Goal: Transaction & Acquisition: Purchase product/service

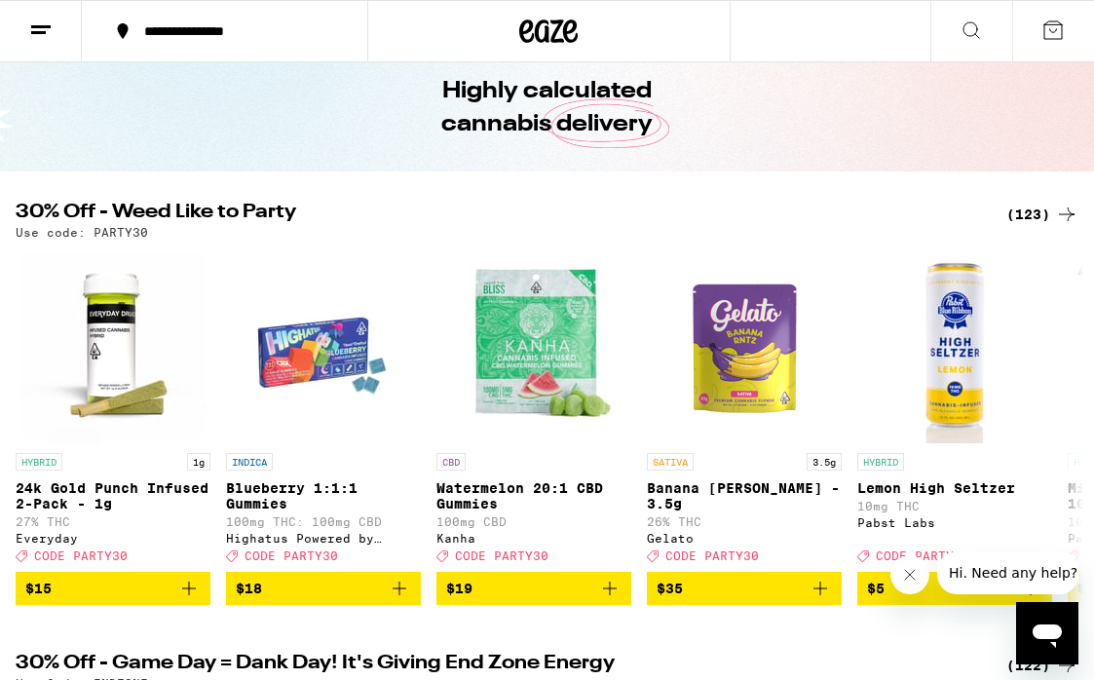
scroll to position [81, 0]
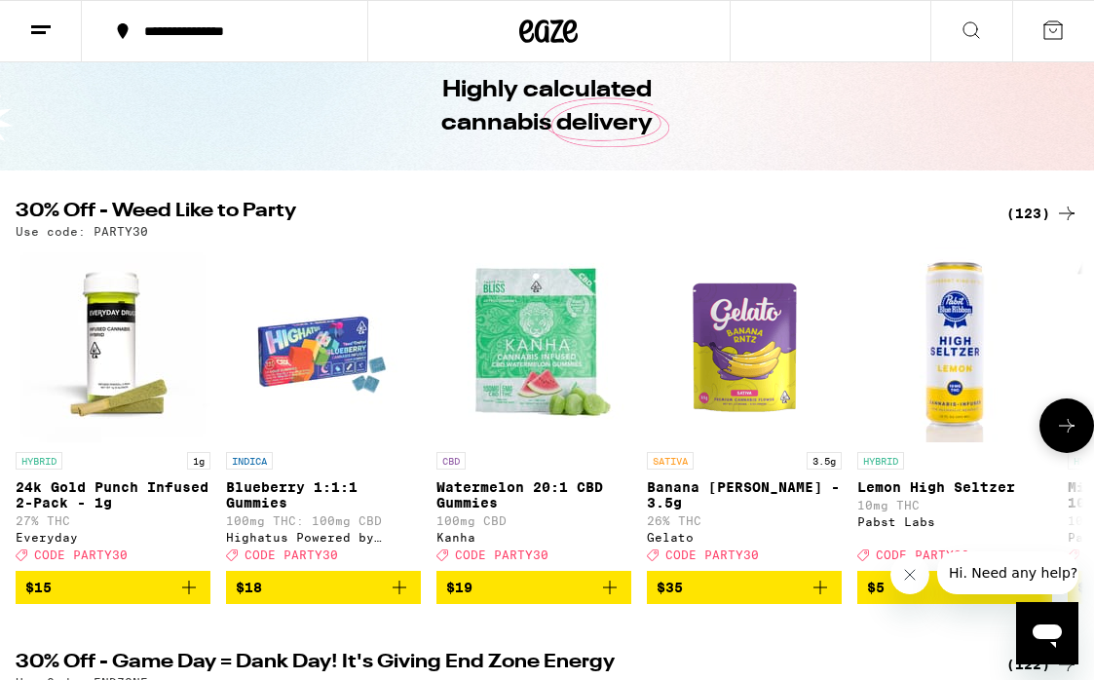
click at [732, 369] on img "Open page for Banana Runtz - 3.5g from Gelato" at bounding box center [744, 345] width 195 height 195
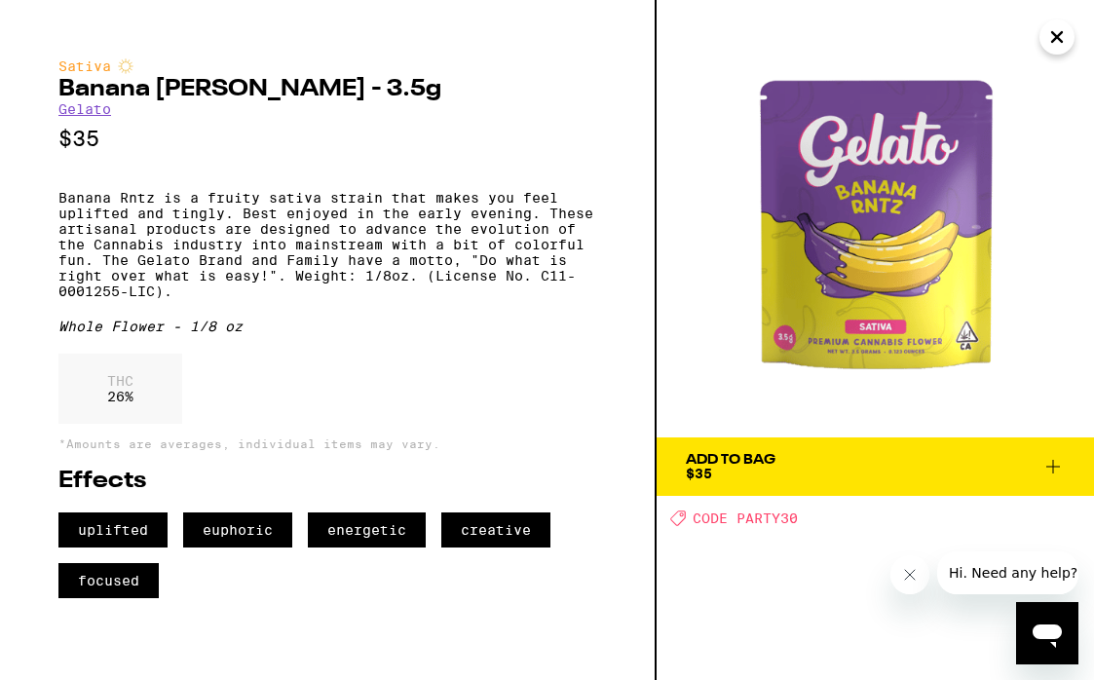
click at [1059, 34] on icon "Close" at bounding box center [1058, 37] width 10 height 10
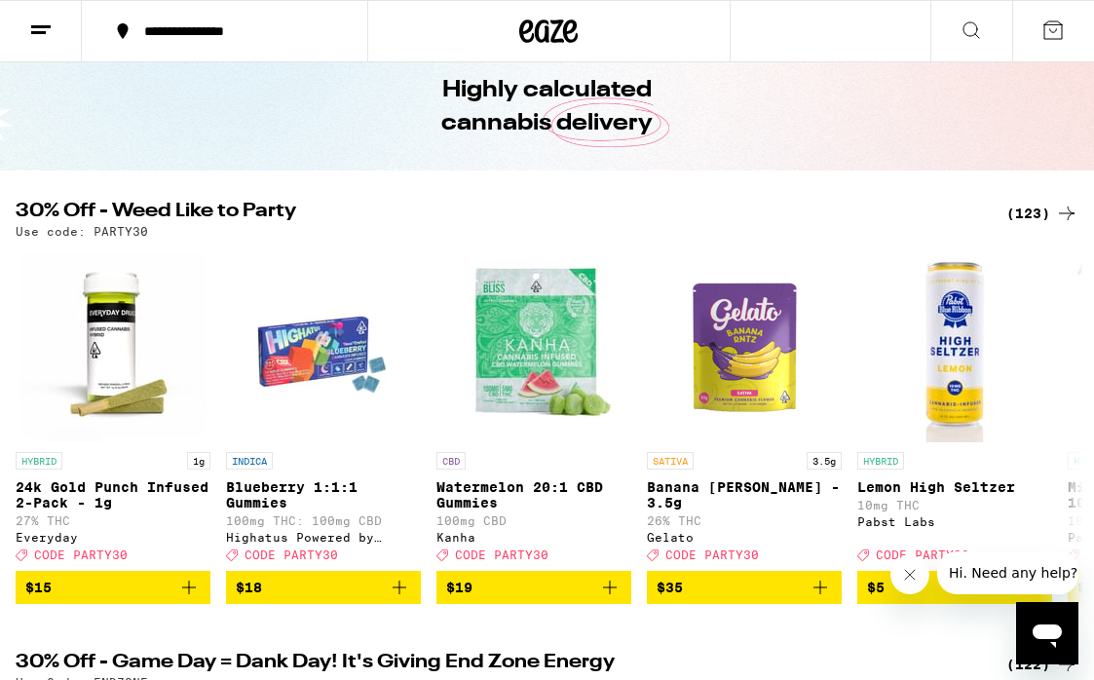
click at [1033, 213] on div "(123)" at bounding box center [1043, 213] width 72 height 23
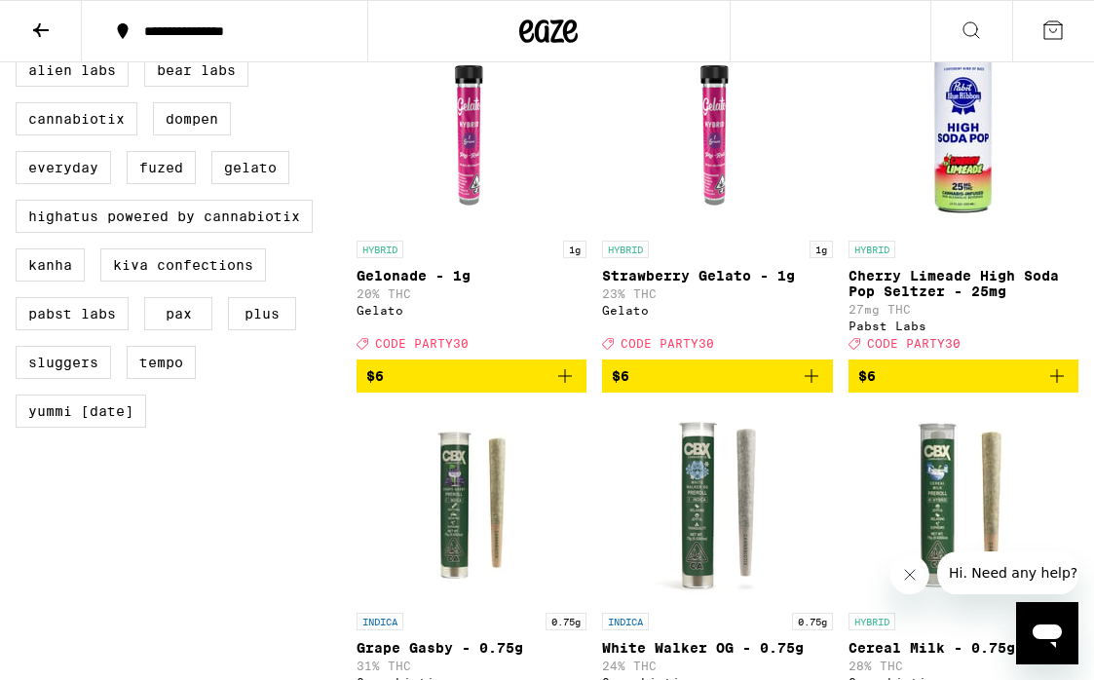
scroll to position [1361, 0]
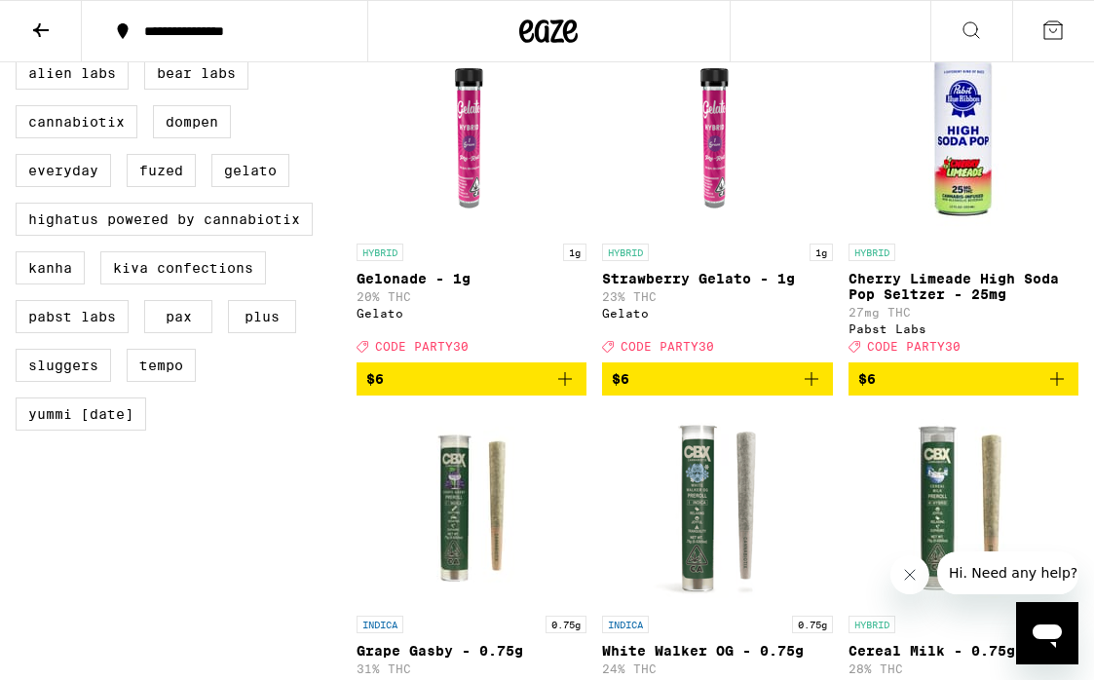
click at [1065, 391] on icon "Add to bag" at bounding box center [1057, 378] width 23 height 23
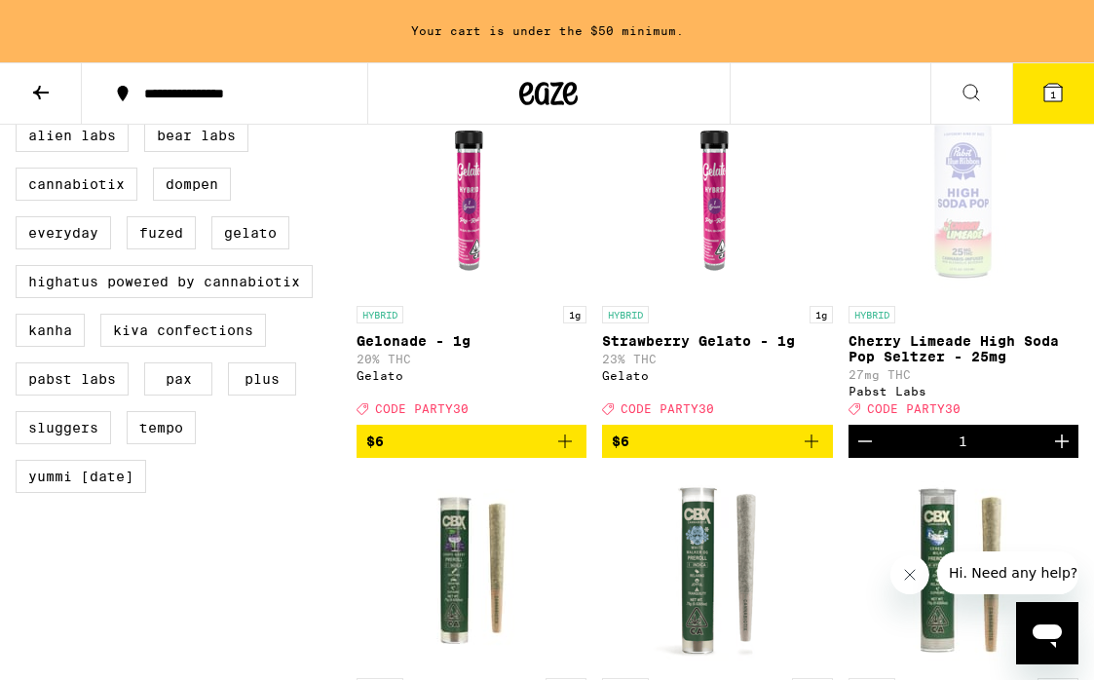
scroll to position [1423, 0]
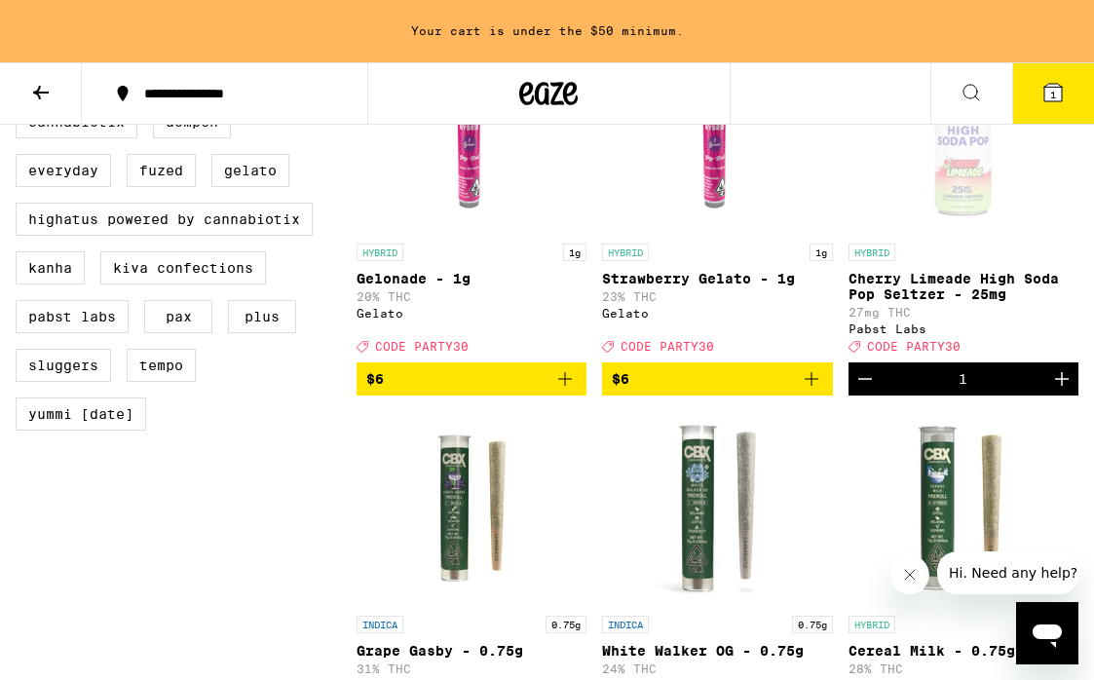
click at [1065, 391] on icon "Increment" at bounding box center [1062, 378] width 23 height 23
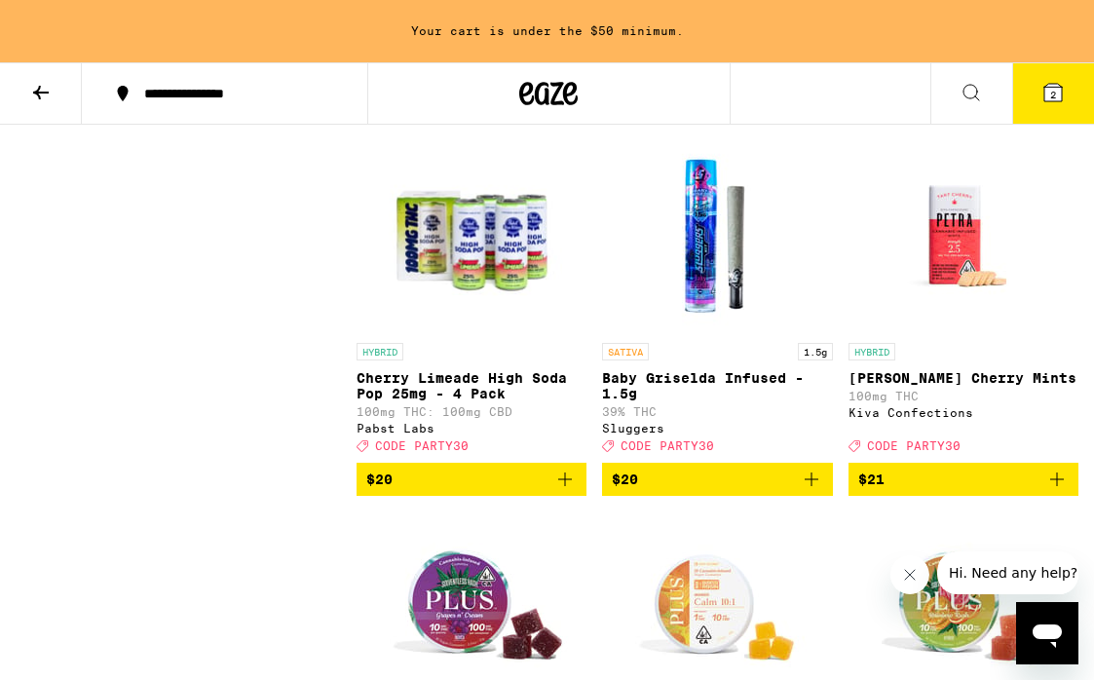
scroll to position [6312, 0]
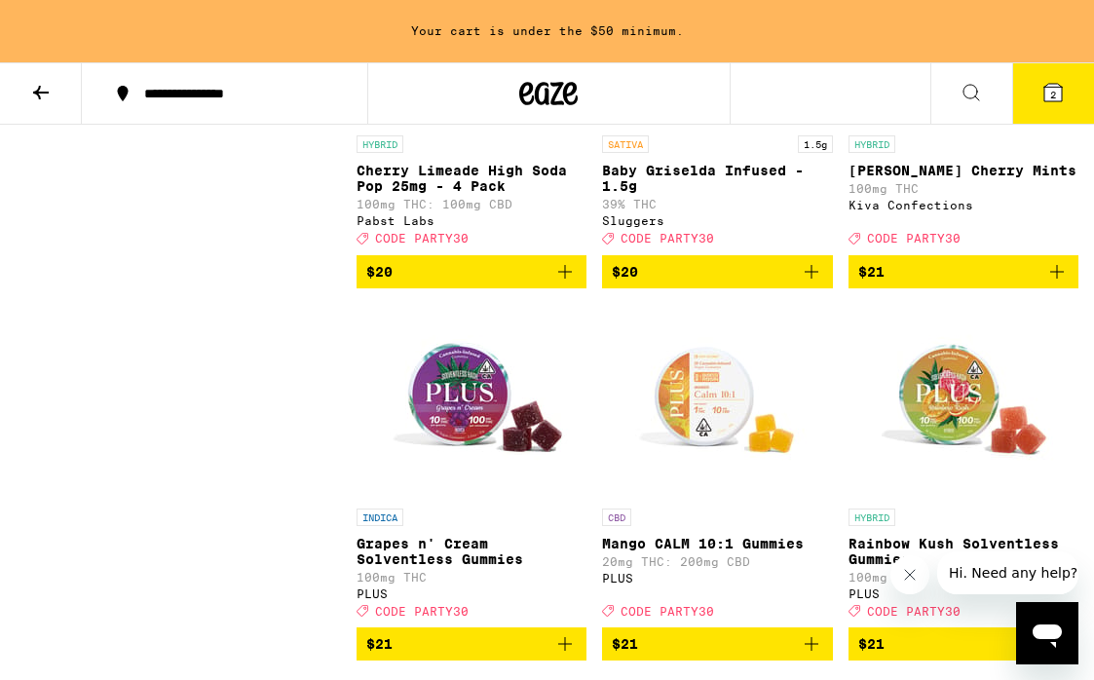
click at [570, 284] on icon "Add to bag" at bounding box center [565, 271] width 23 height 23
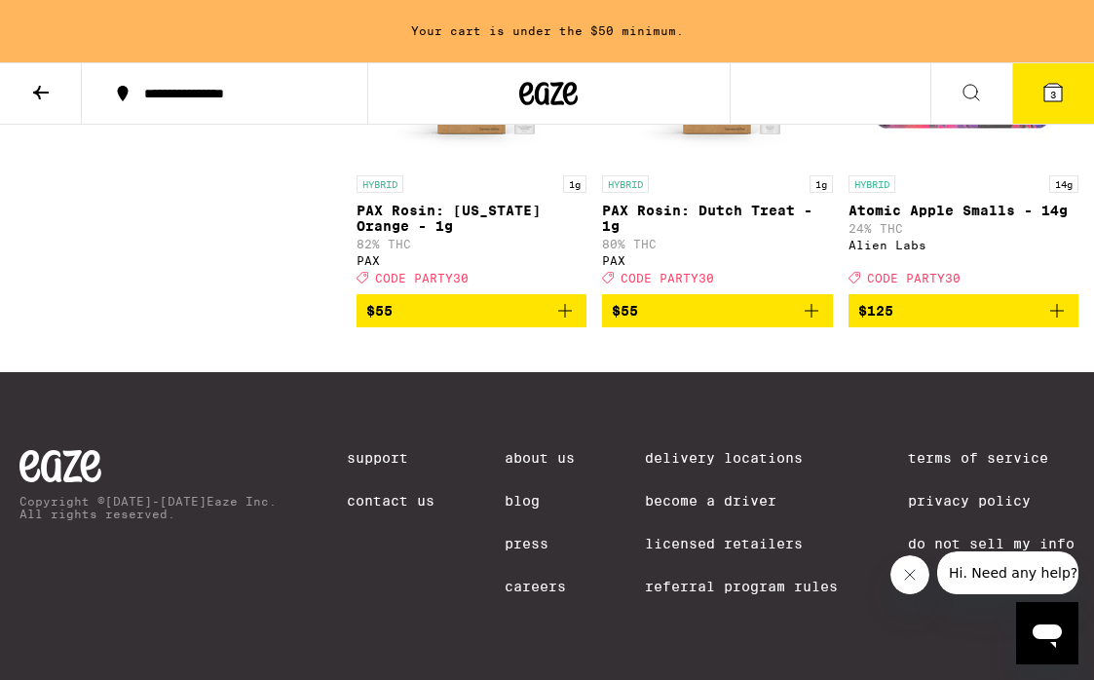
scroll to position [15425, 0]
click at [573, 81] on icon at bounding box center [548, 93] width 58 height 35
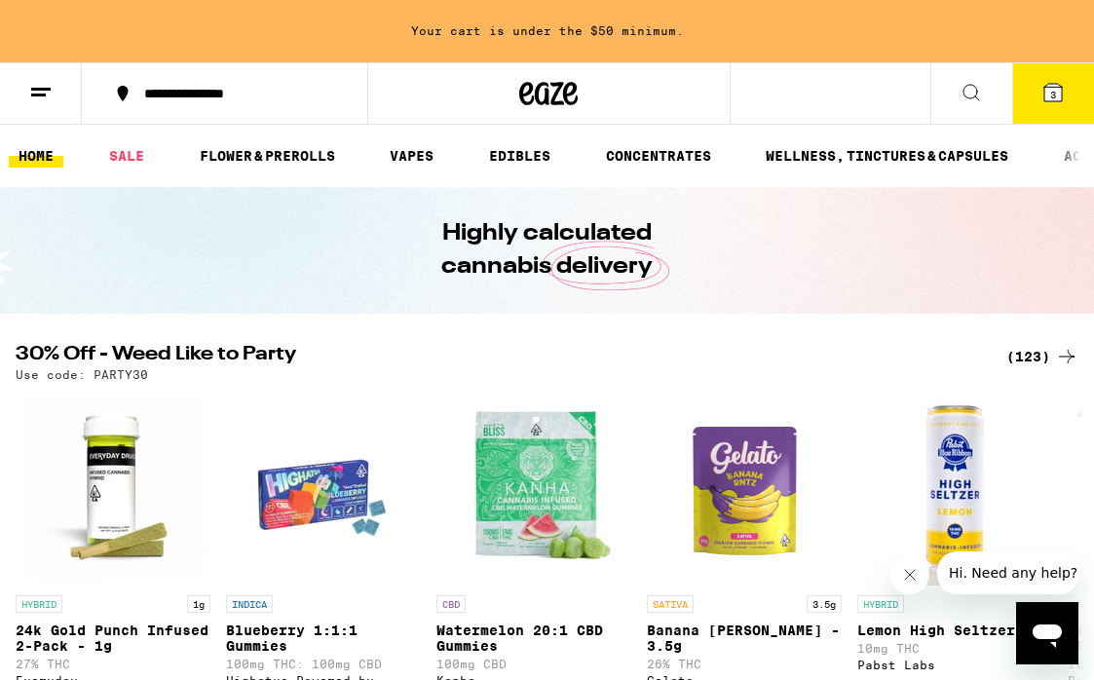
scroll to position [493, 0]
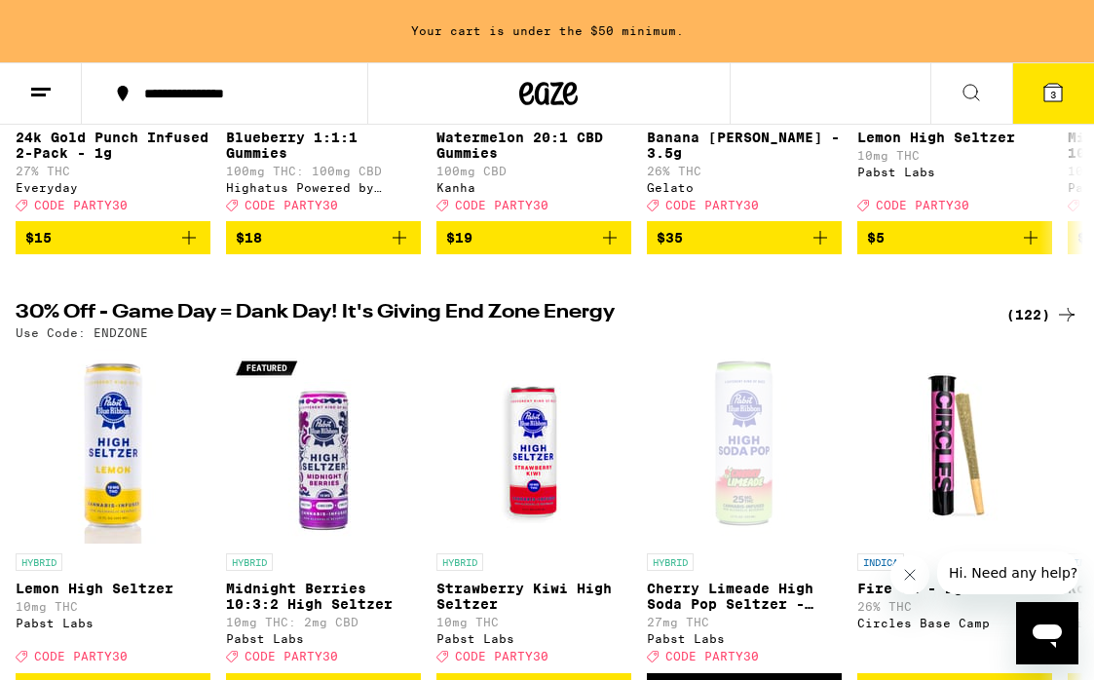
click at [1026, 326] on div "(122)" at bounding box center [1043, 314] width 72 height 23
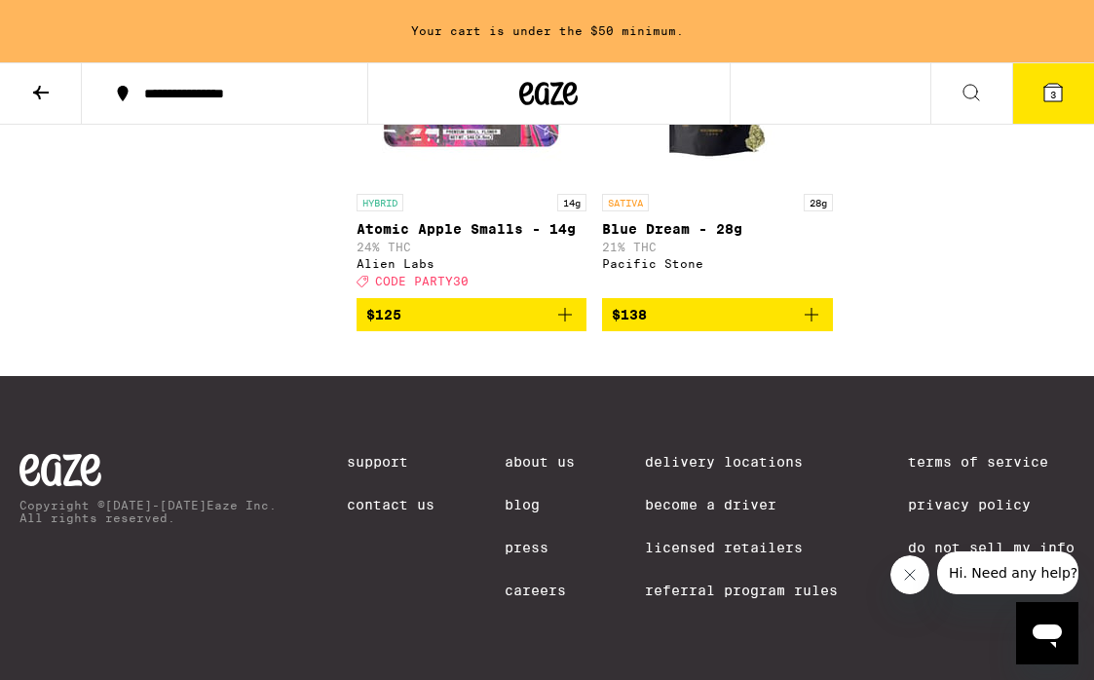
scroll to position [15099, 0]
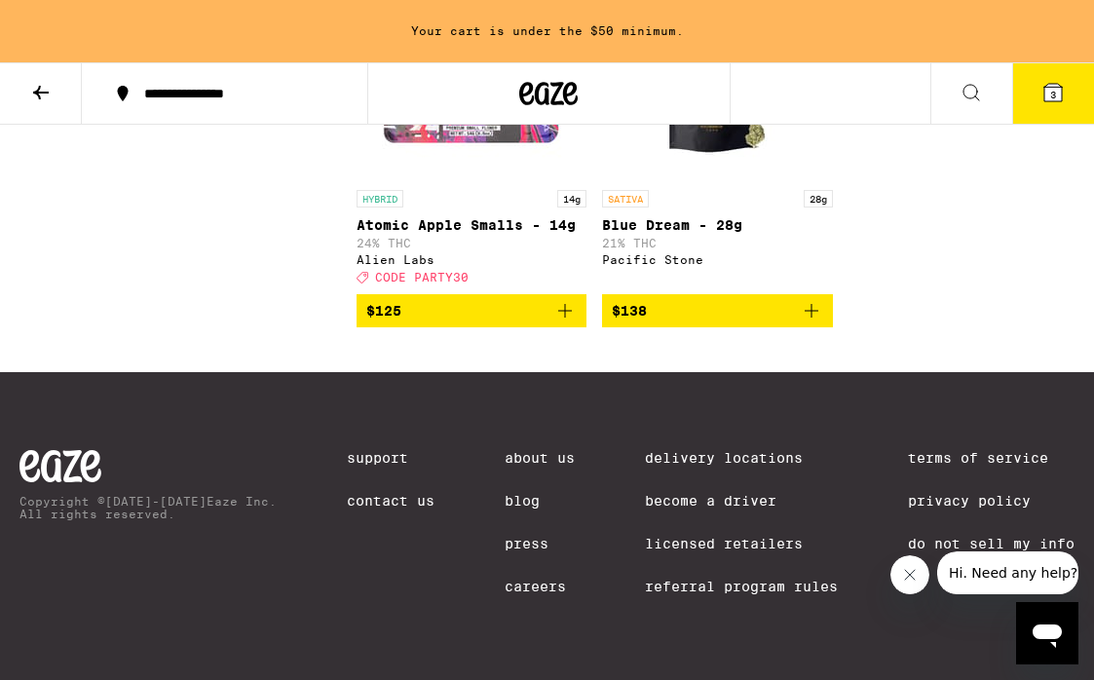
click at [538, 97] on icon at bounding box center [548, 93] width 58 height 35
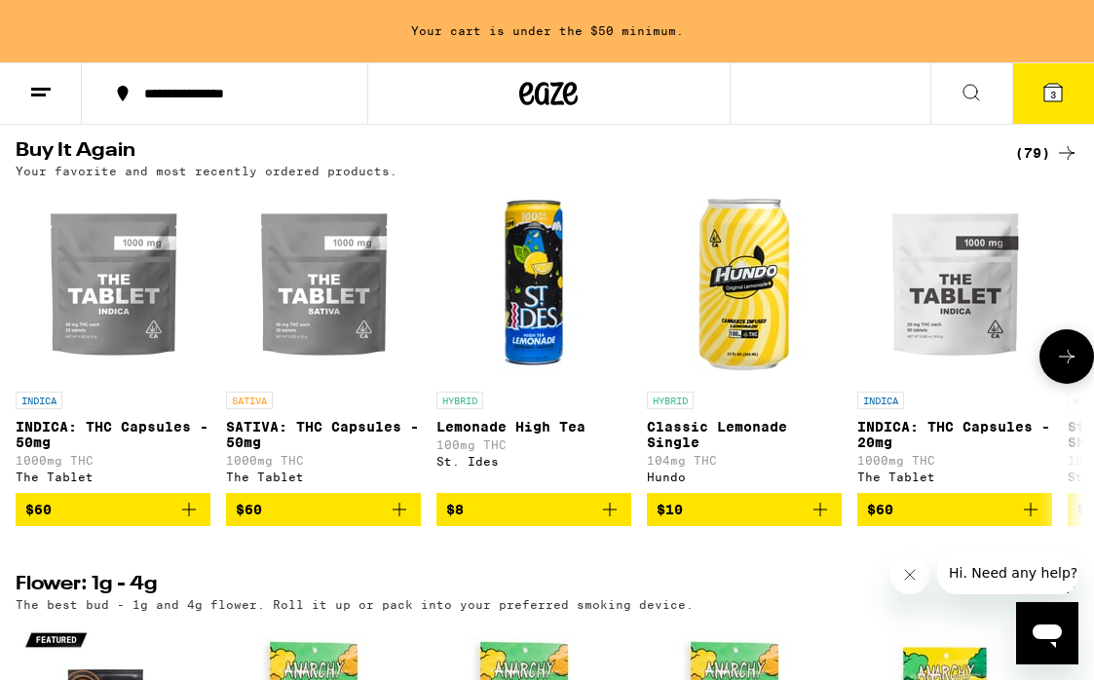
scroll to position [1533, 0]
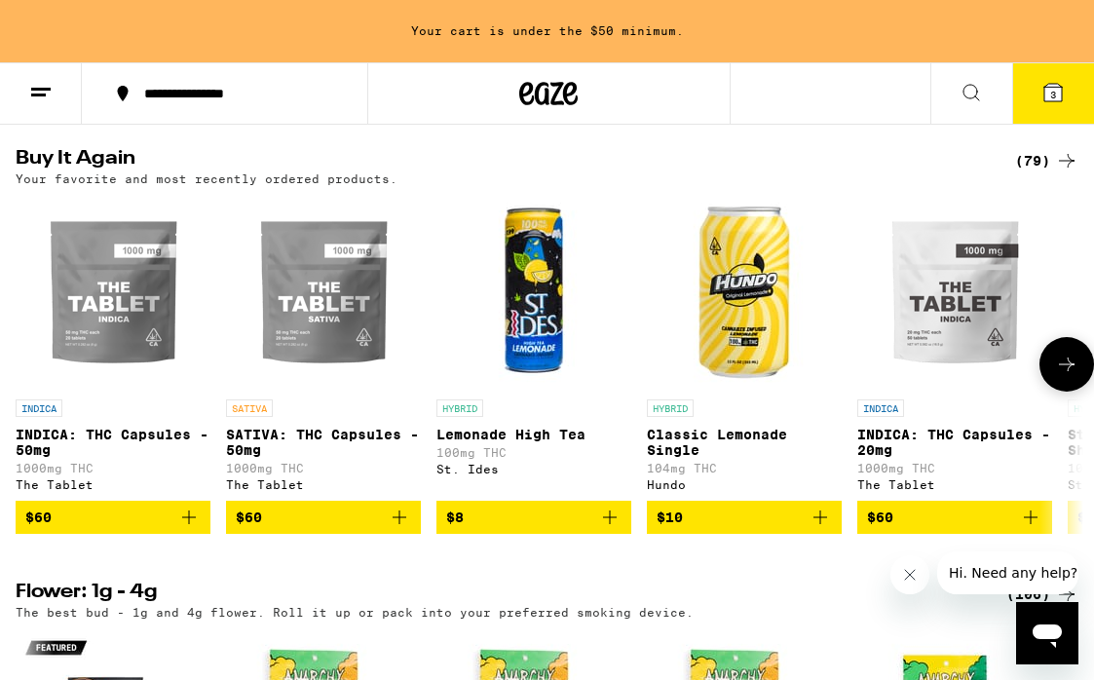
click at [398, 529] on icon "Add to bag" at bounding box center [399, 517] width 23 height 23
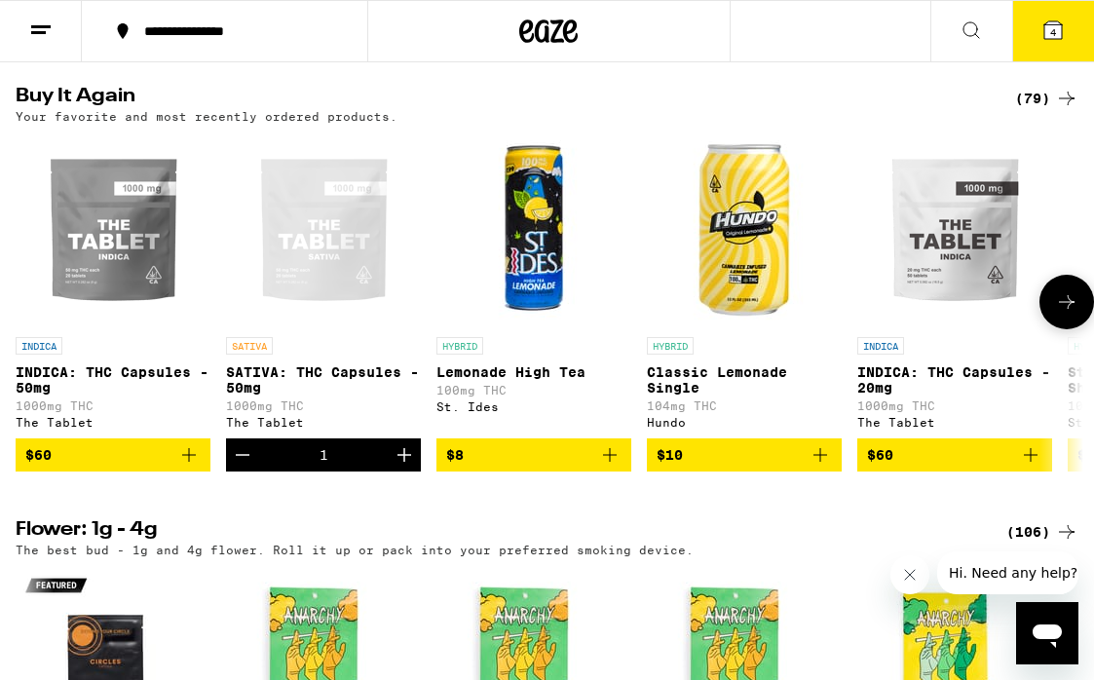
scroll to position [1471, 0]
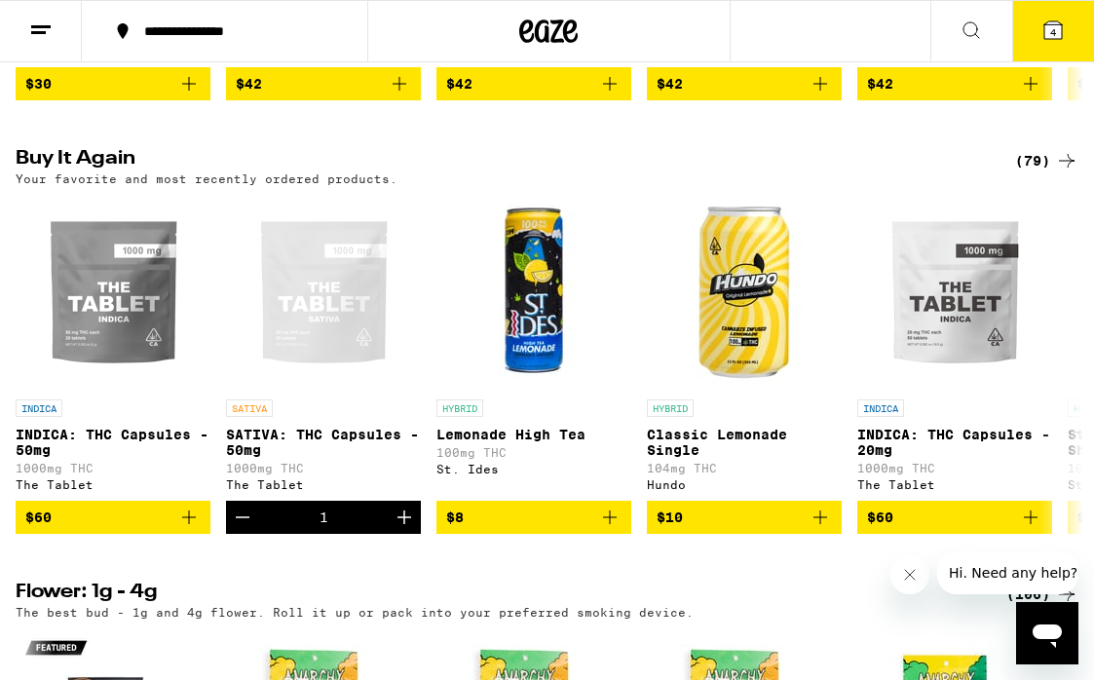
click at [1059, 23] on icon at bounding box center [1054, 30] width 18 height 18
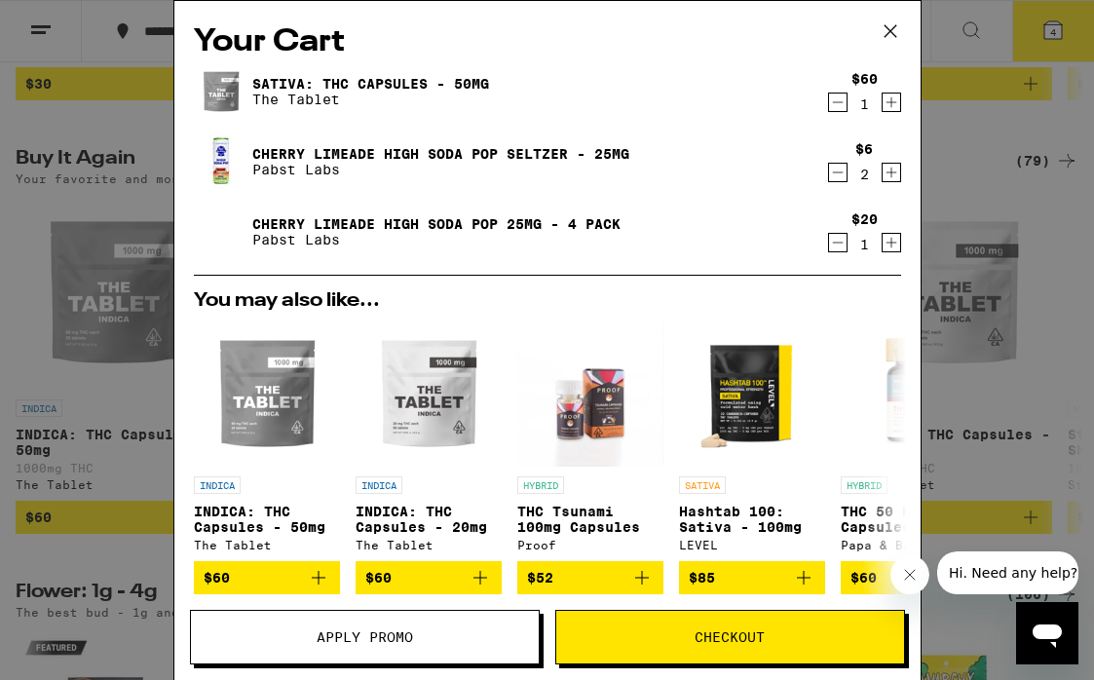
click at [841, 176] on icon "Decrement" at bounding box center [838, 172] width 18 height 23
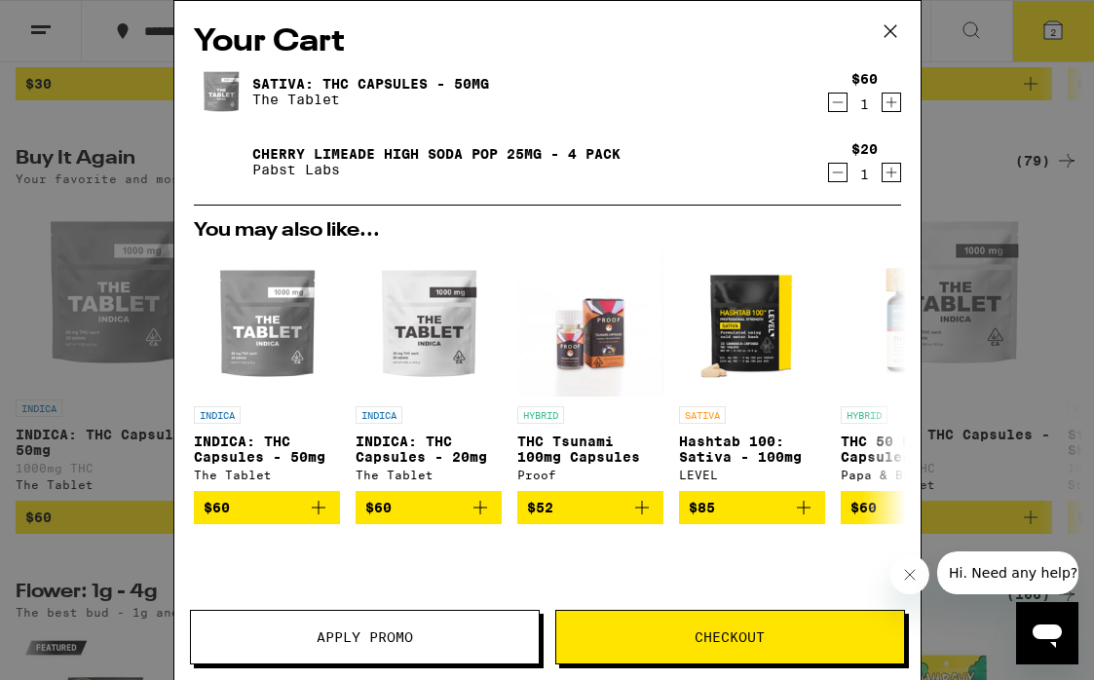
click at [1035, 81] on div "Your Cart SATIVA: THC Capsules - 50mg The Tablet $60 1 Cherry Limeade High Soda…" at bounding box center [547, 340] width 1094 height 680
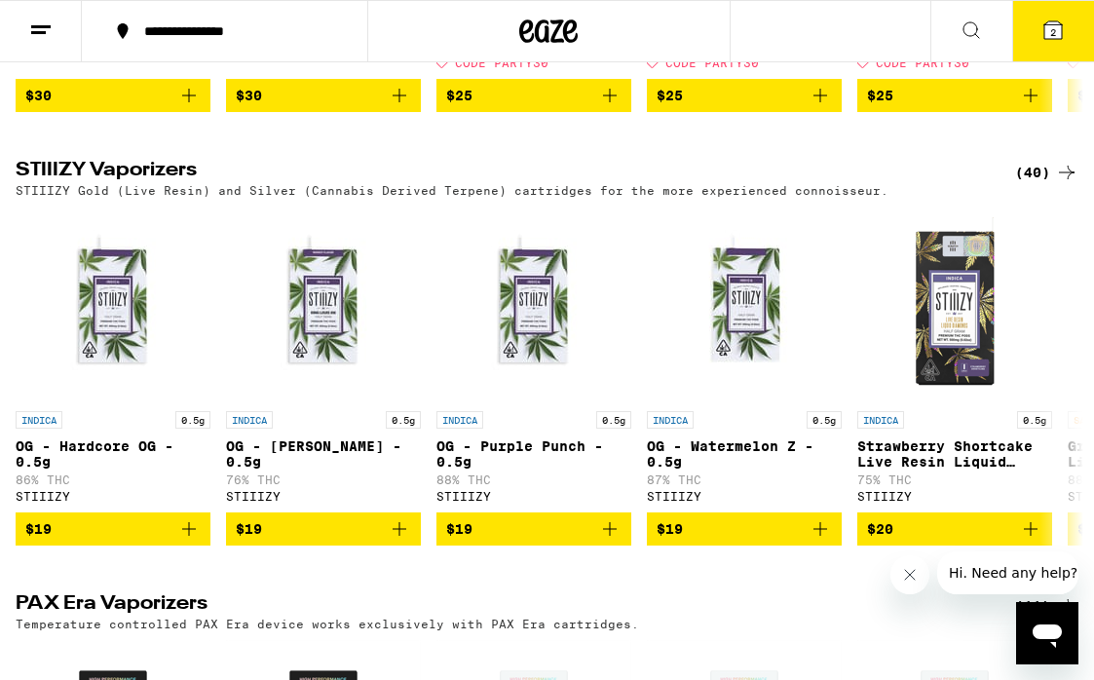
scroll to position [3525, 0]
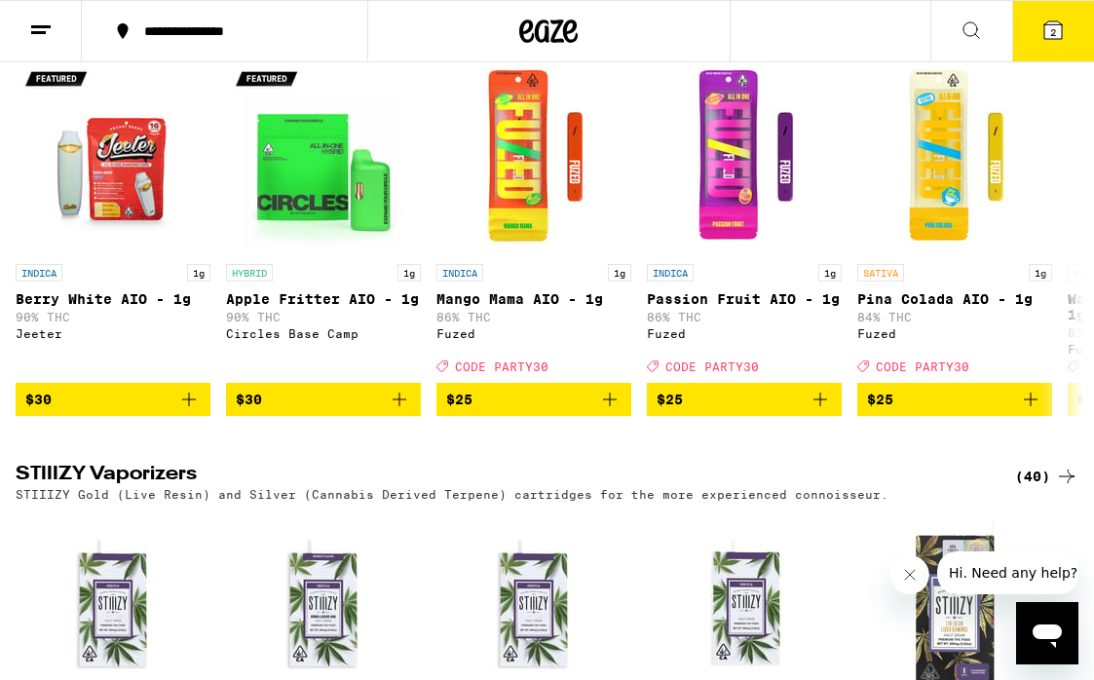
click at [1049, 41] on icon at bounding box center [1053, 30] width 23 height 23
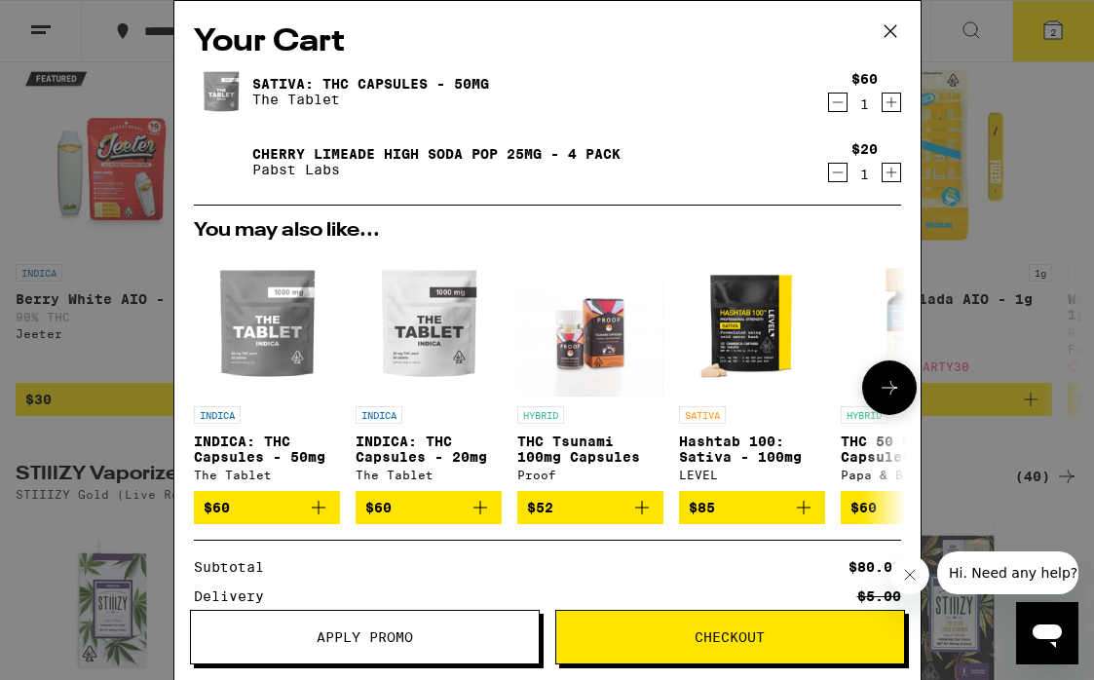
scroll to position [228, 0]
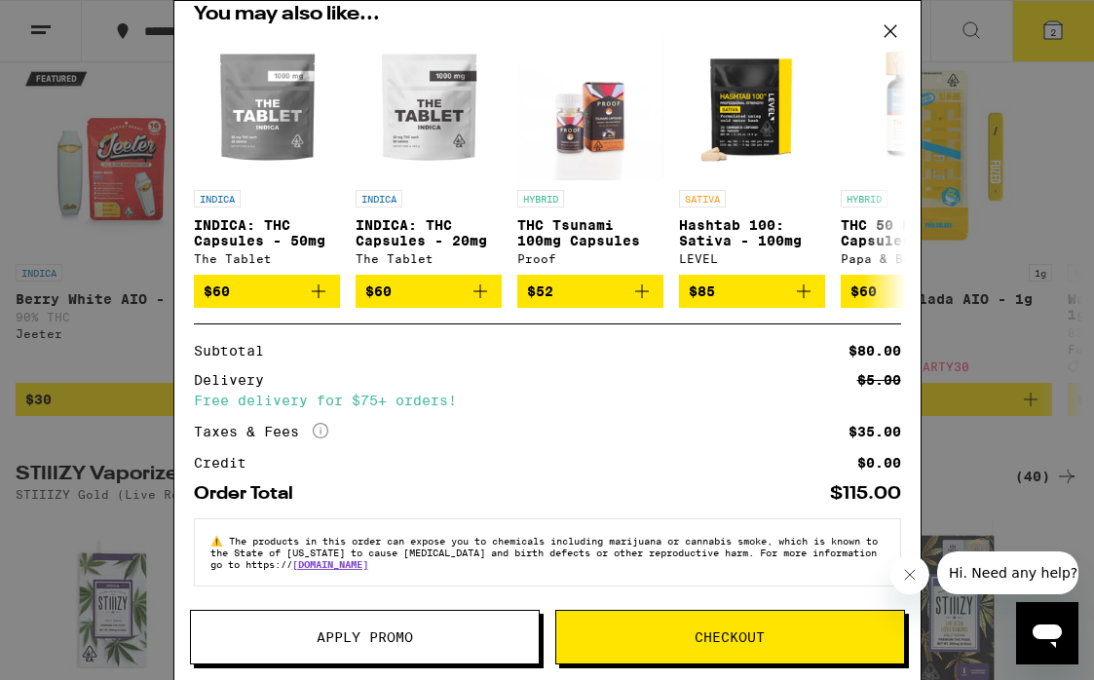
click at [422, 618] on button "Apply Promo" at bounding box center [365, 637] width 350 height 55
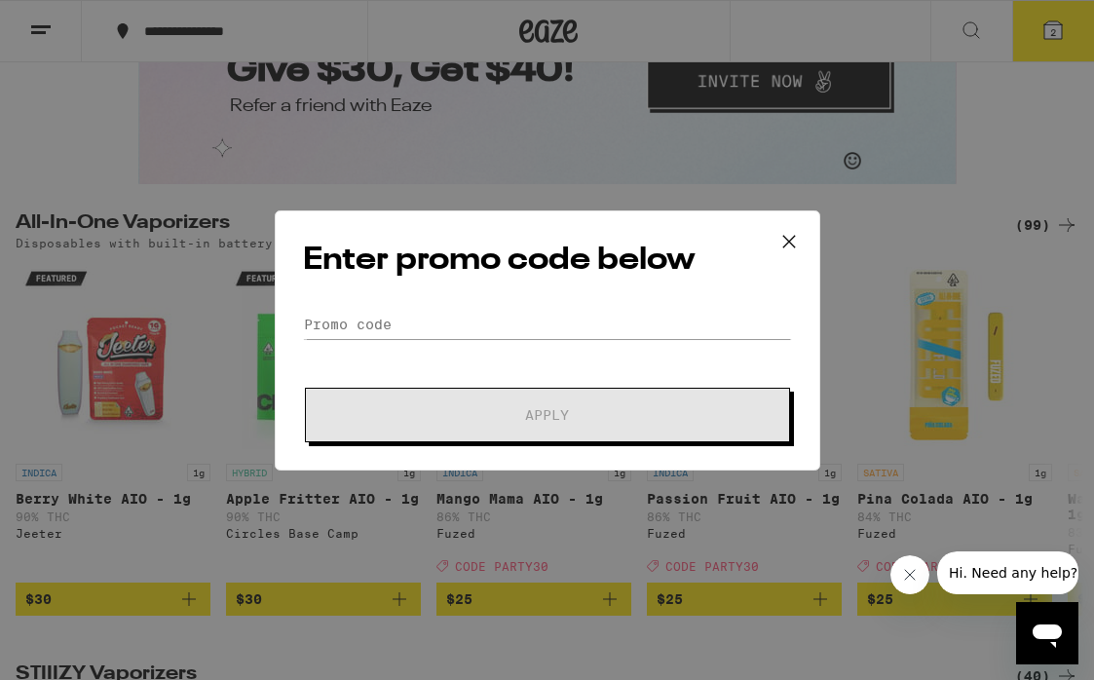
click at [476, 306] on div "Enter promo code below Promo Code Apply" at bounding box center [548, 341] width 546 height 260
click at [418, 333] on input "Promo Code" at bounding box center [547, 324] width 489 height 29
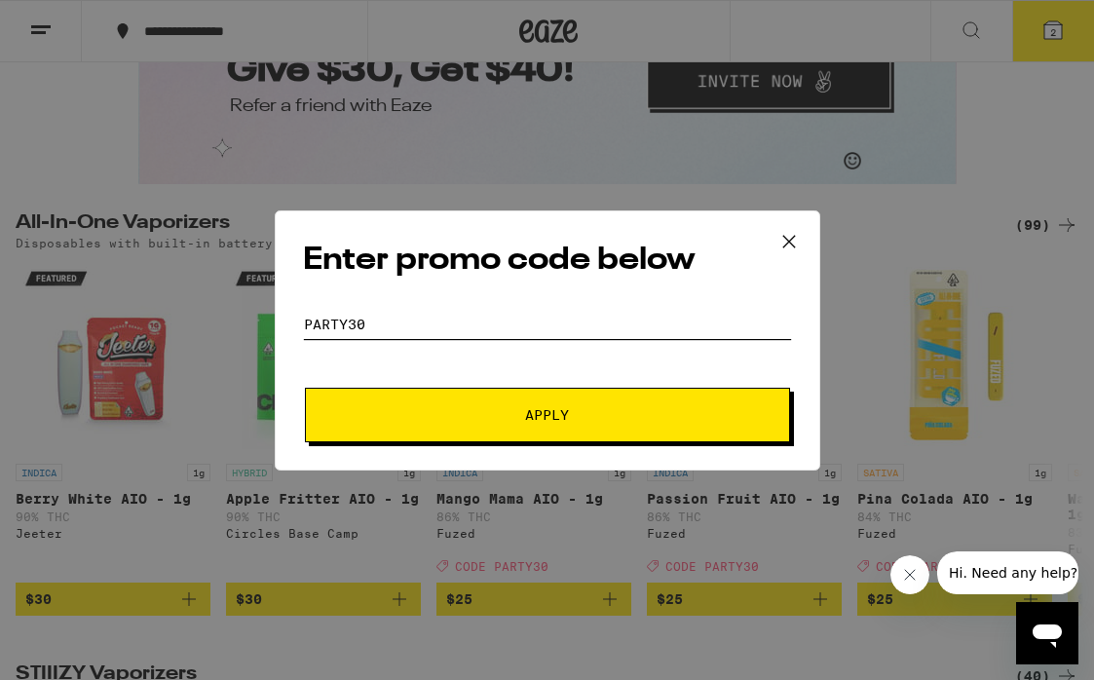
type input "party30"
click at [305, 388] on button "Apply" at bounding box center [547, 415] width 485 height 55
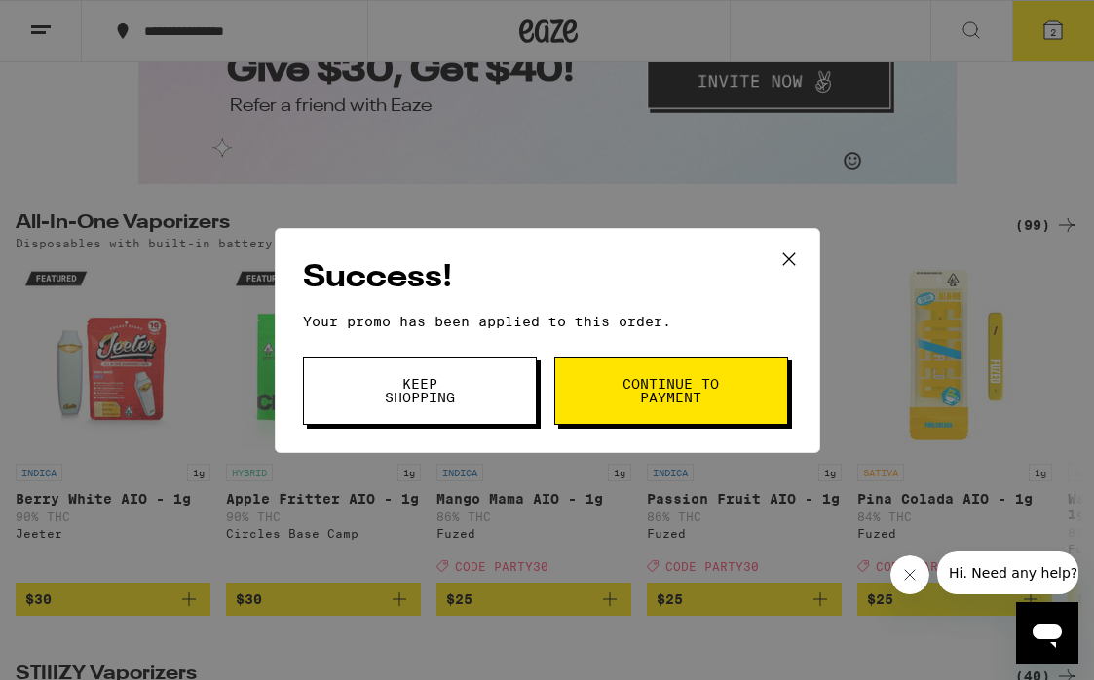
click at [793, 264] on icon at bounding box center [789, 259] width 29 height 29
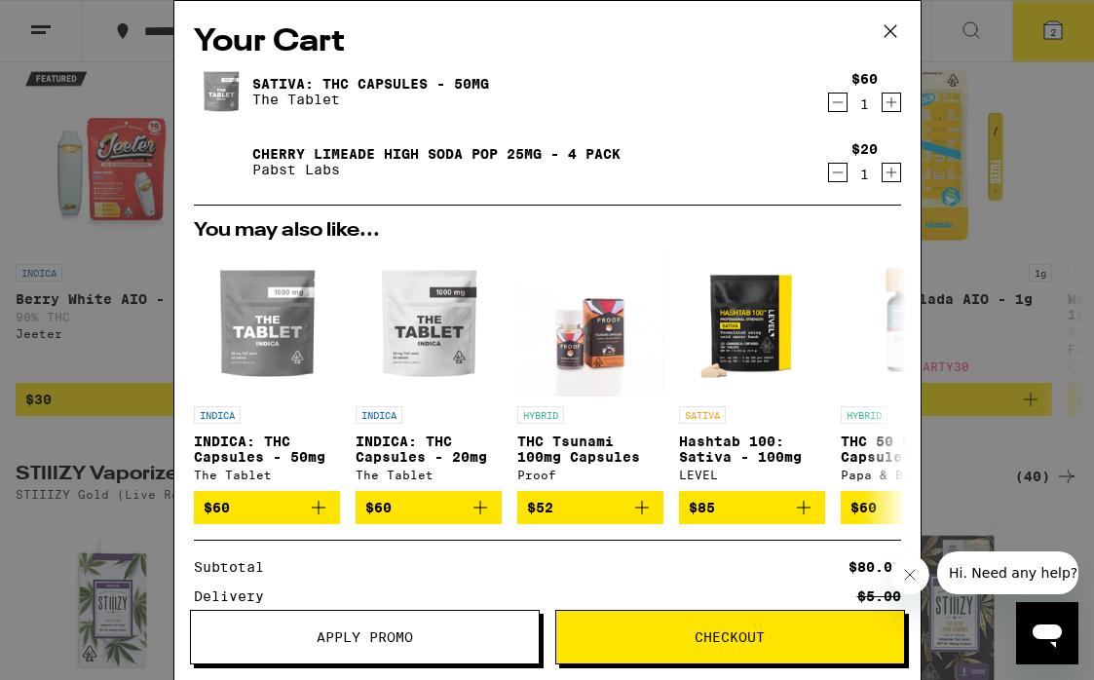
click at [886, 32] on icon at bounding box center [890, 31] width 29 height 29
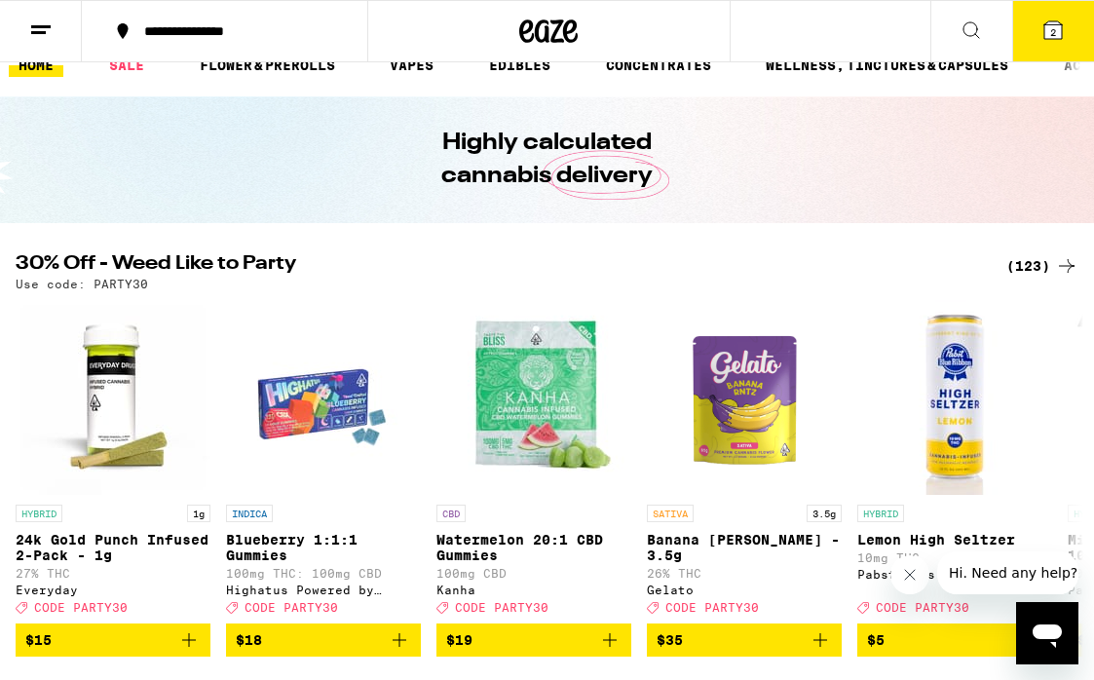
scroll to position [33, 0]
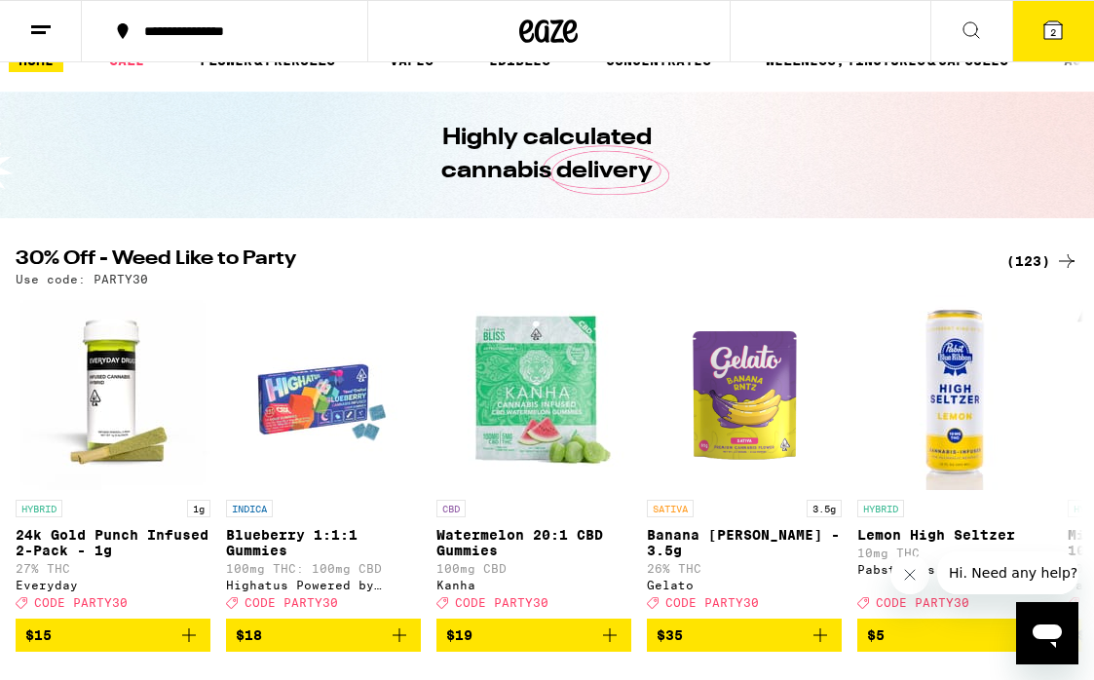
click at [1054, 254] on div "(123)" at bounding box center [1043, 260] width 72 height 23
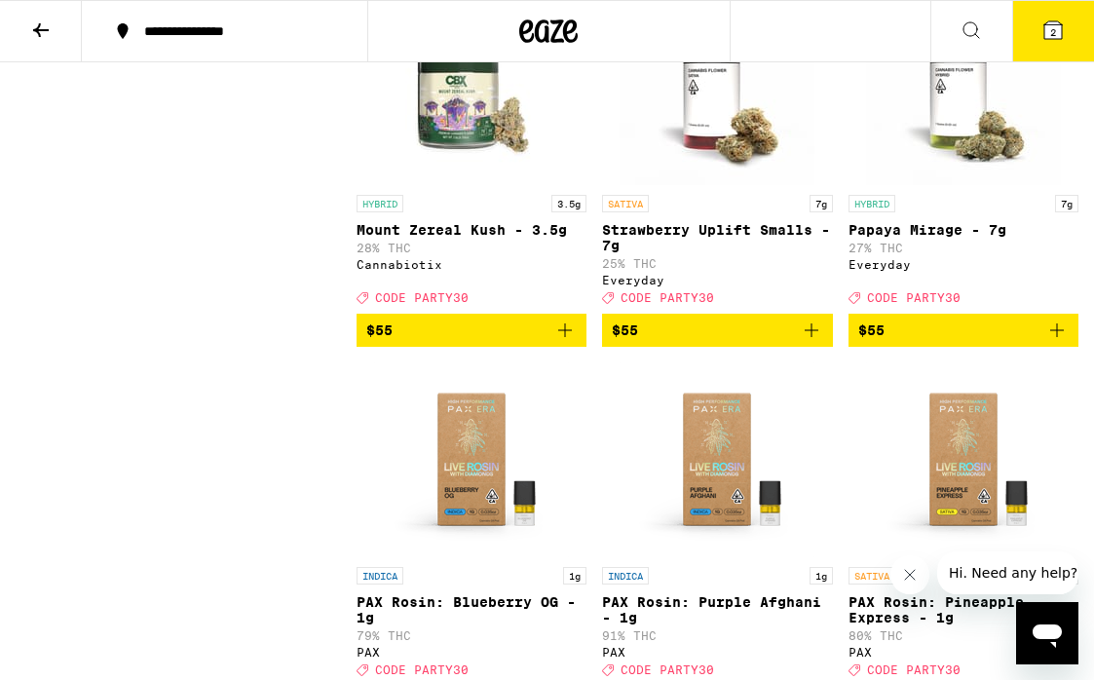
scroll to position [14268, 0]
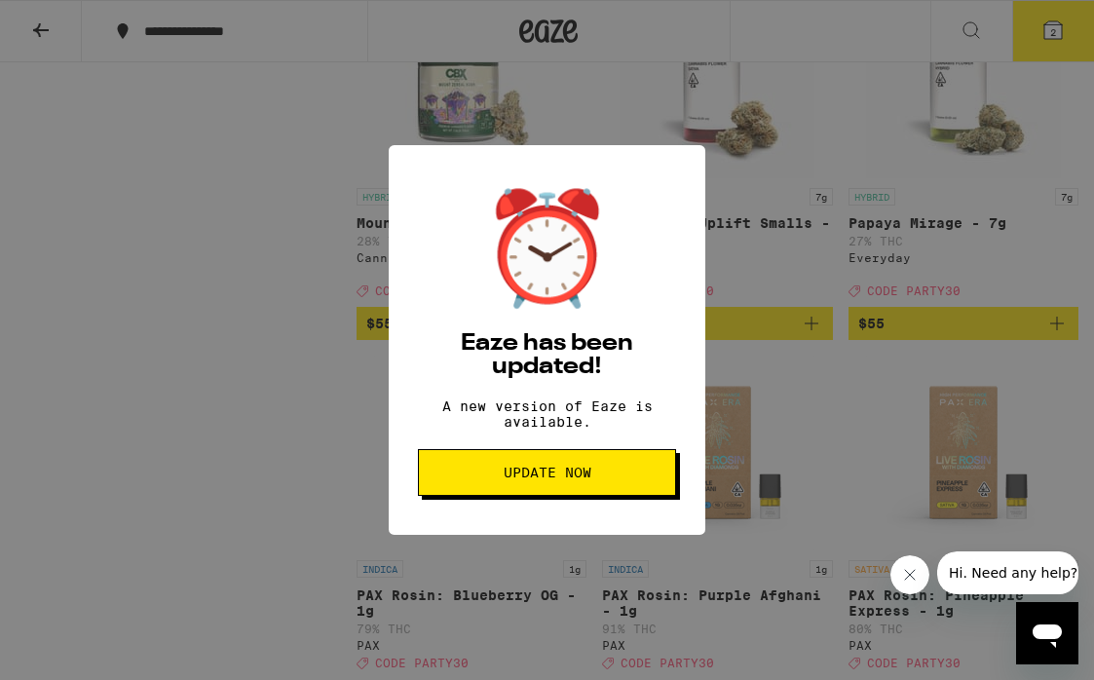
click at [578, 473] on span "Update Now" at bounding box center [548, 473] width 88 height 14
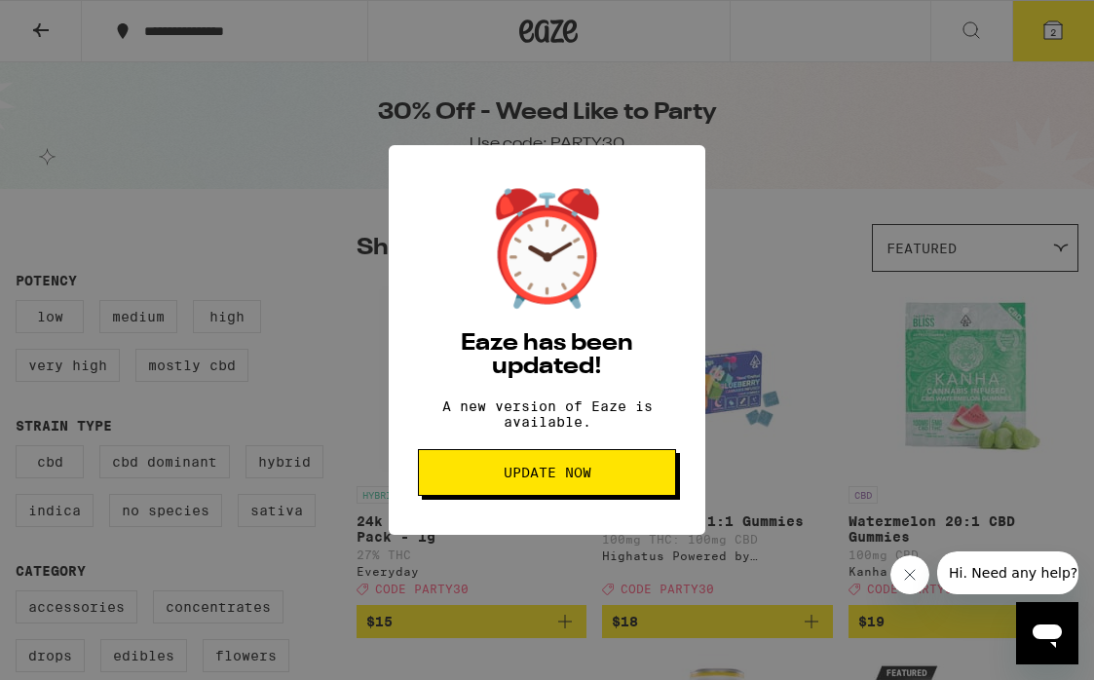
click at [571, 474] on span "Update Now" at bounding box center [548, 473] width 88 height 14
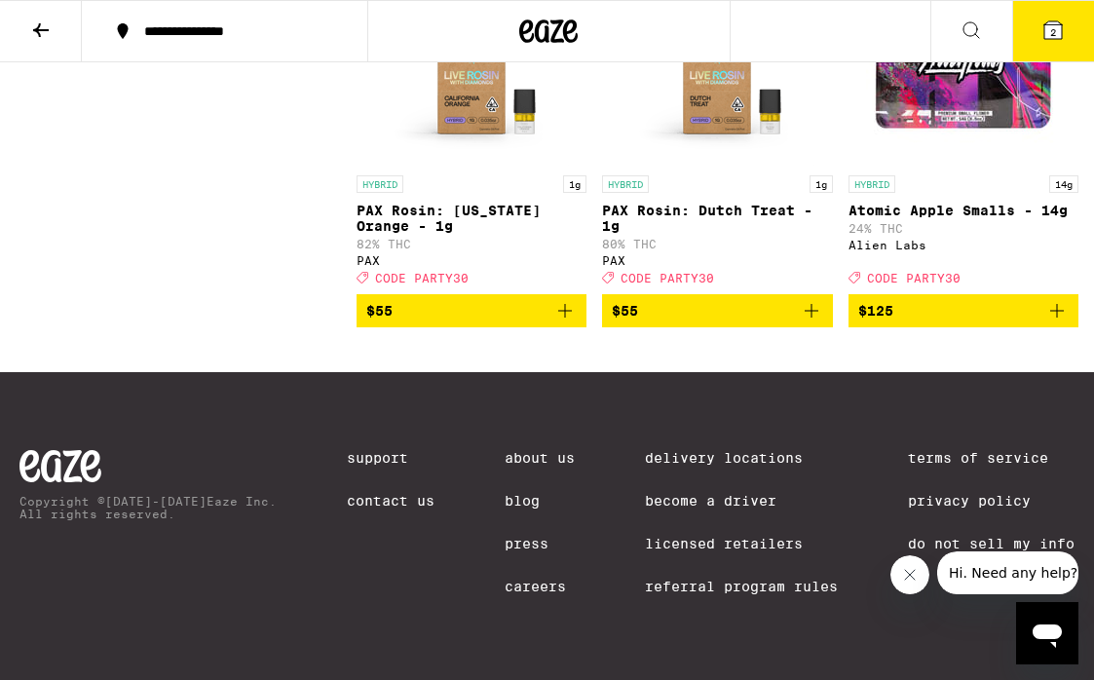
scroll to position [15498, 0]
click at [1045, 40] on icon at bounding box center [1053, 30] width 23 height 23
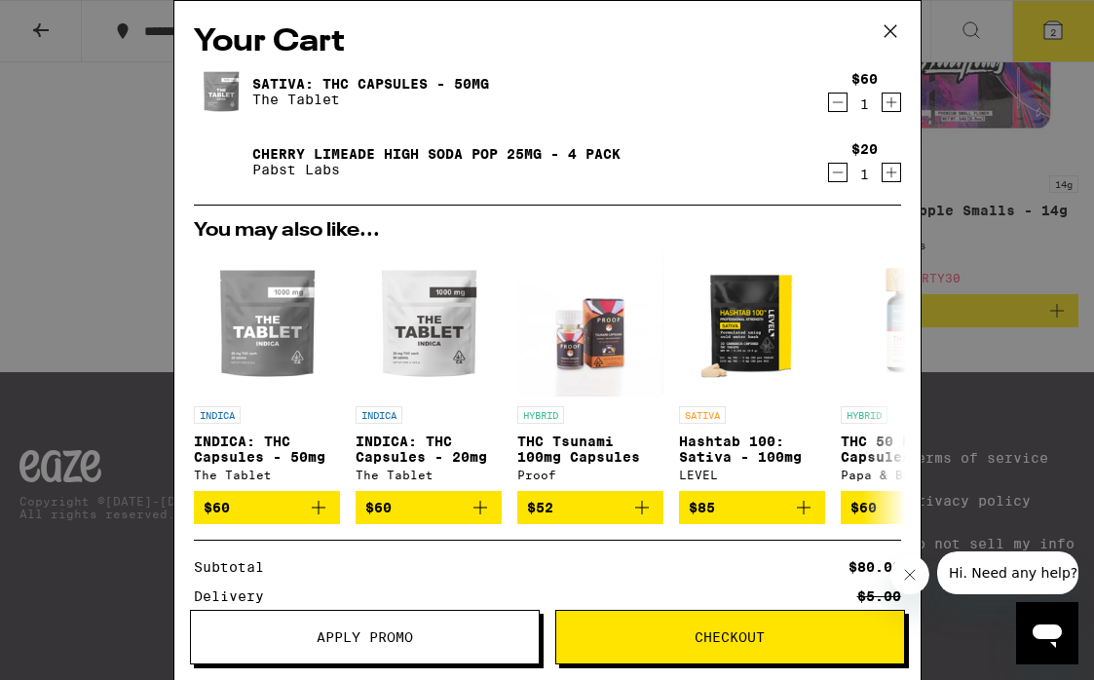
click at [831, 172] on icon "Decrement" at bounding box center [838, 172] width 18 height 23
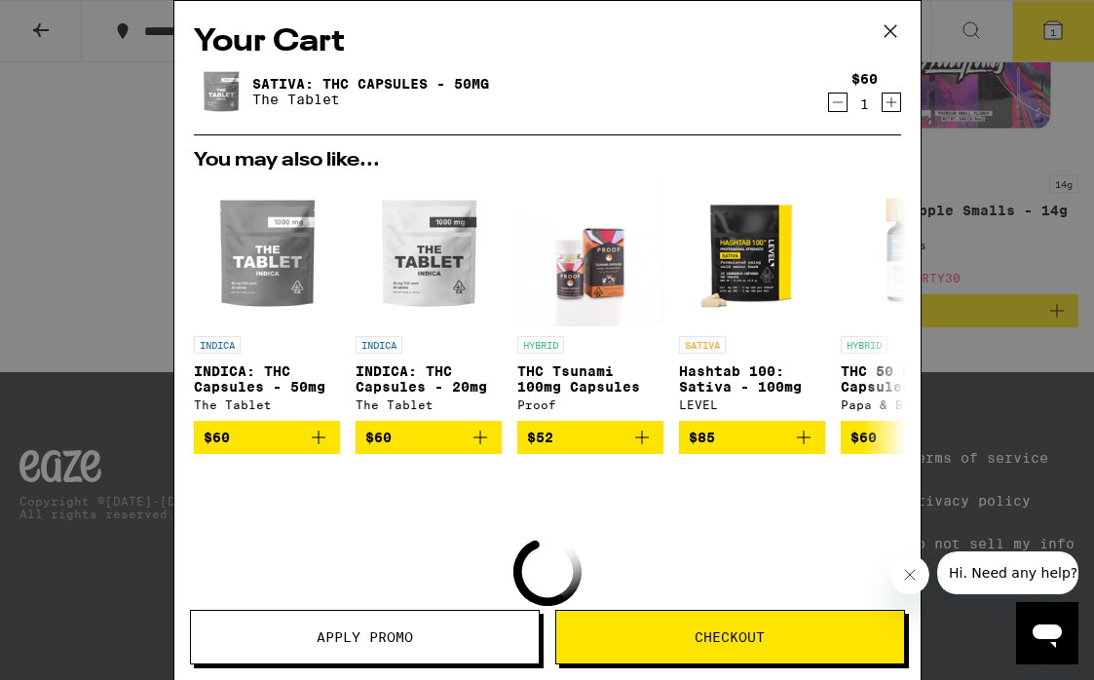
click at [889, 109] on icon "Increment" at bounding box center [892, 102] width 18 height 23
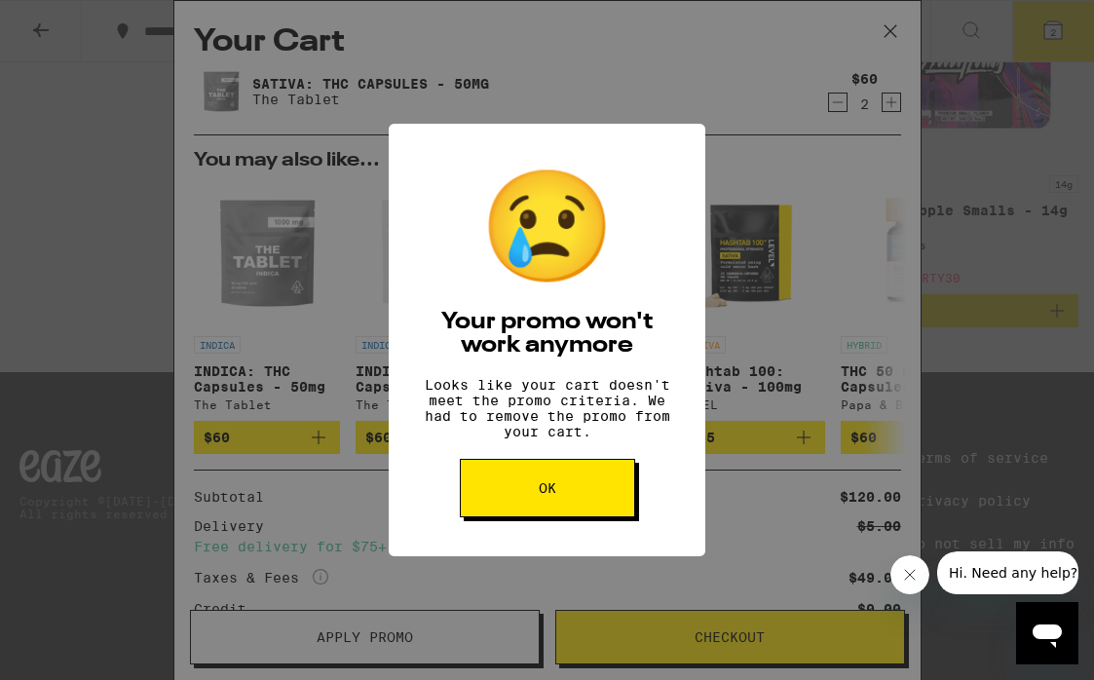
click at [547, 495] on span "OK" at bounding box center [548, 488] width 18 height 14
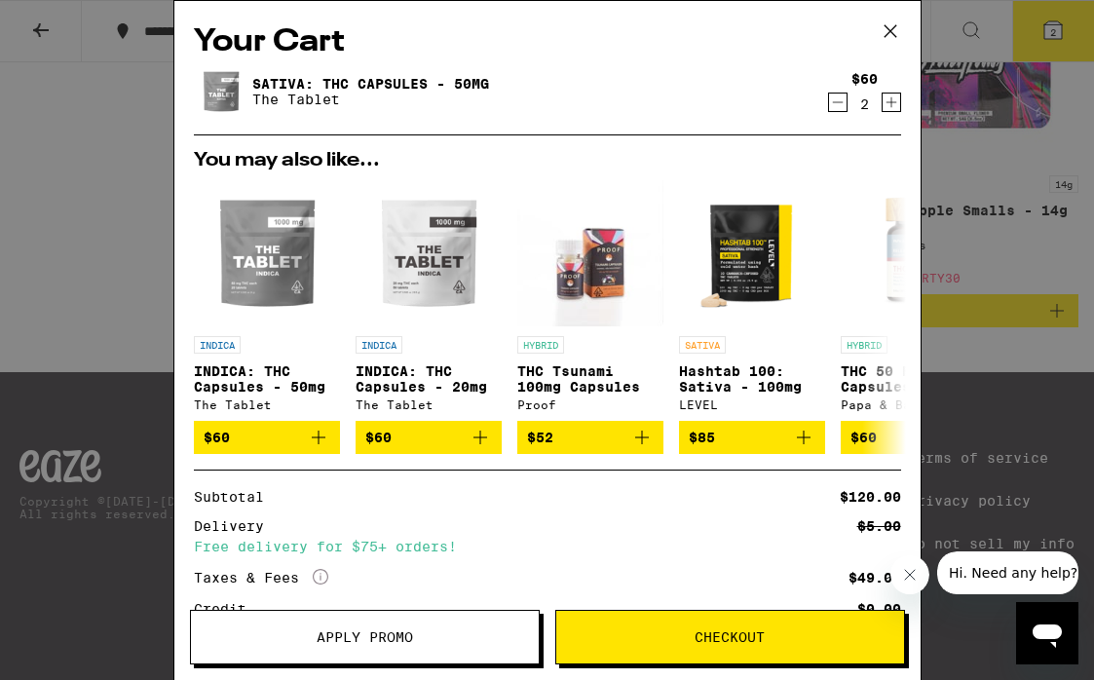
click at [834, 118] on div "SATIVA: THC Capsules - 50mg The Tablet $60 2" at bounding box center [548, 91] width 708 height 55
click at [834, 100] on icon "Decrement" at bounding box center [838, 102] width 18 height 23
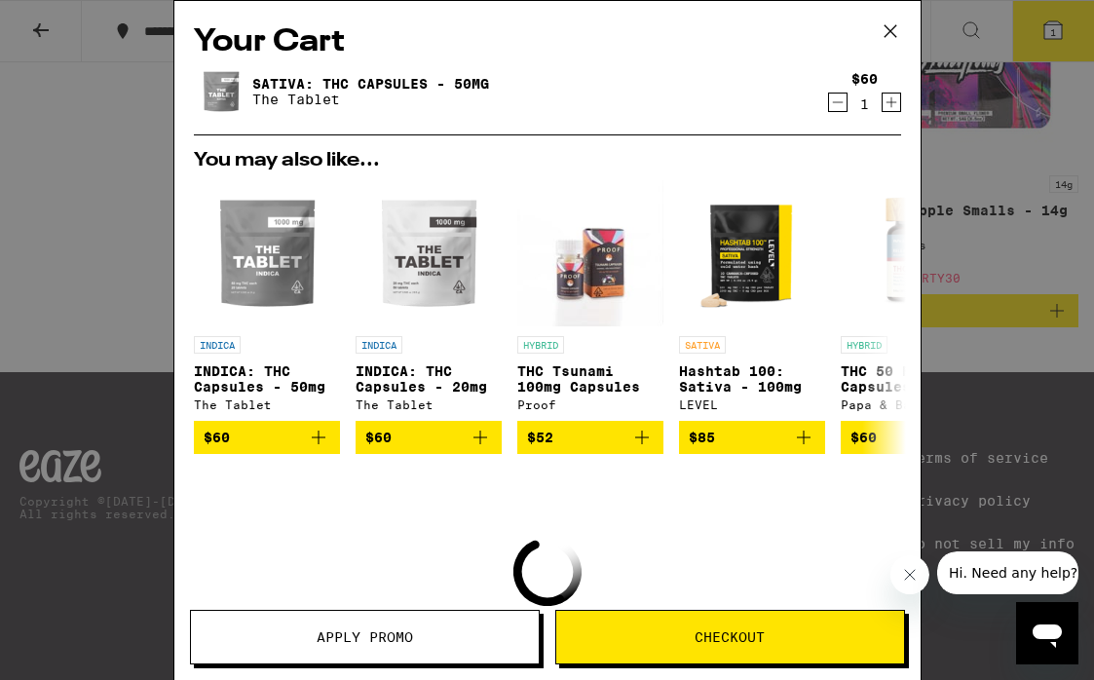
click at [834, 100] on icon "Decrement" at bounding box center [838, 102] width 18 height 23
